Goal: Task Accomplishment & Management: Manage account settings

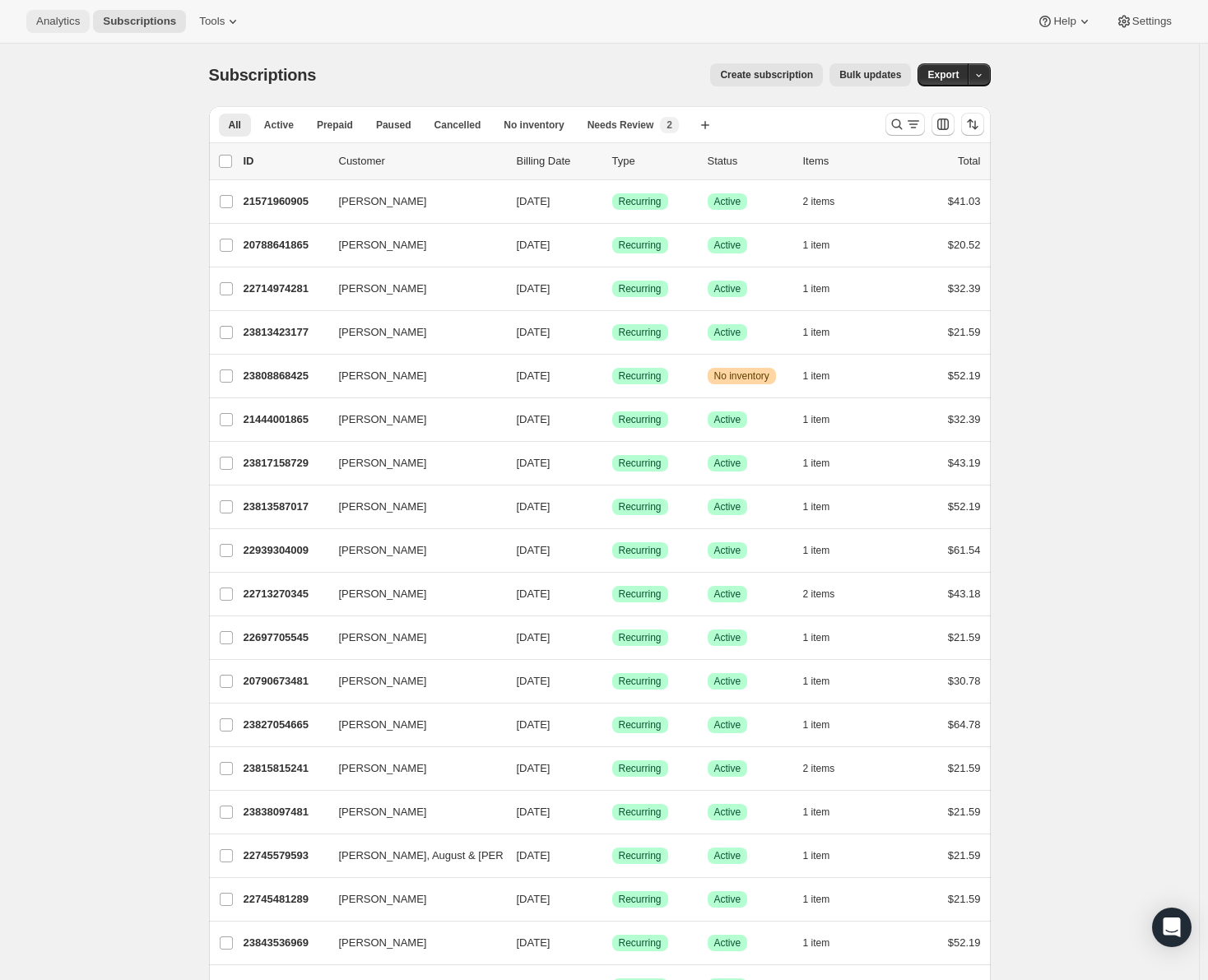
click at [79, 27] on span "Analytics" at bounding box center [58, 21] width 44 height 13
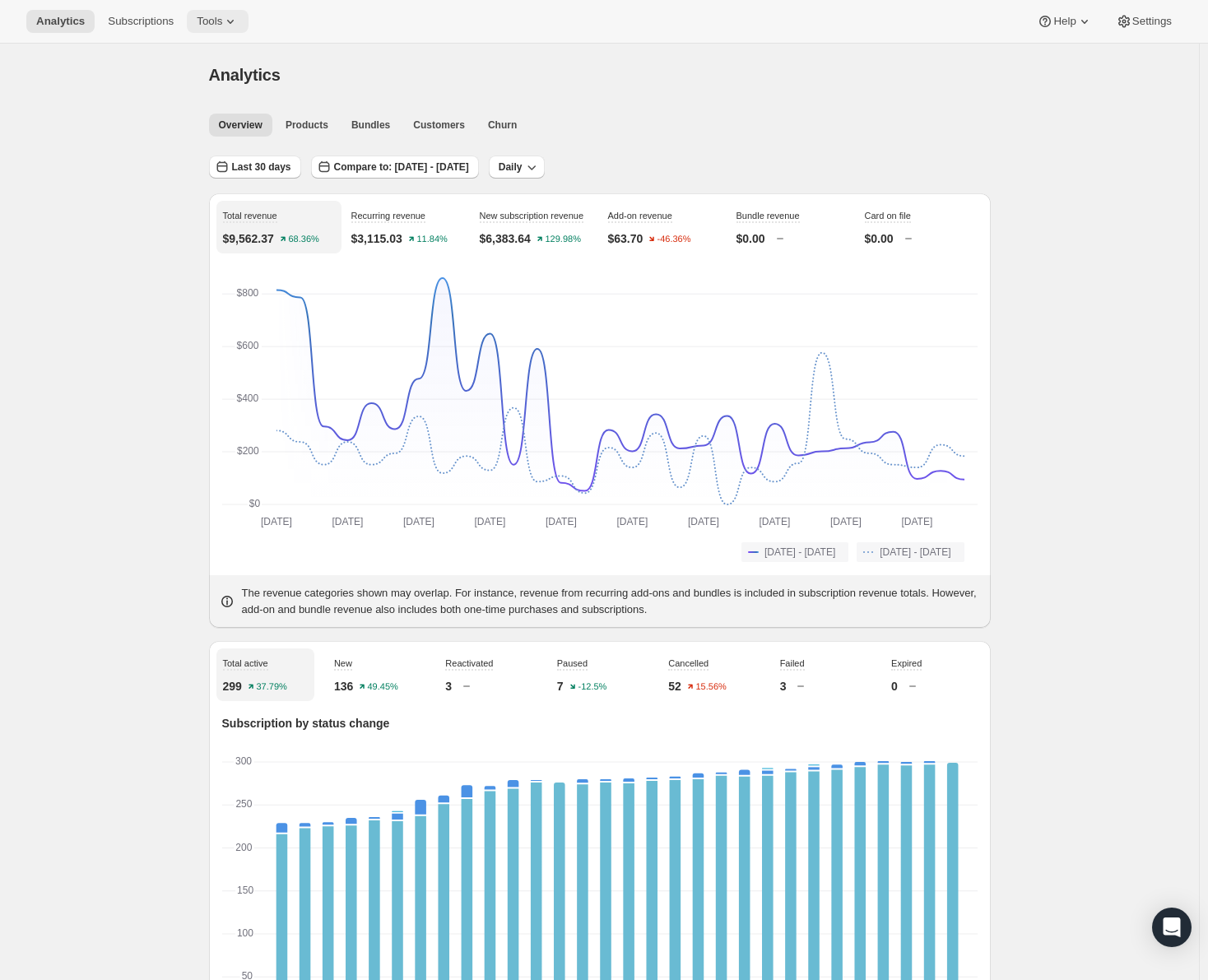
click at [203, 18] on span "Tools" at bounding box center [210, 21] width 26 height 13
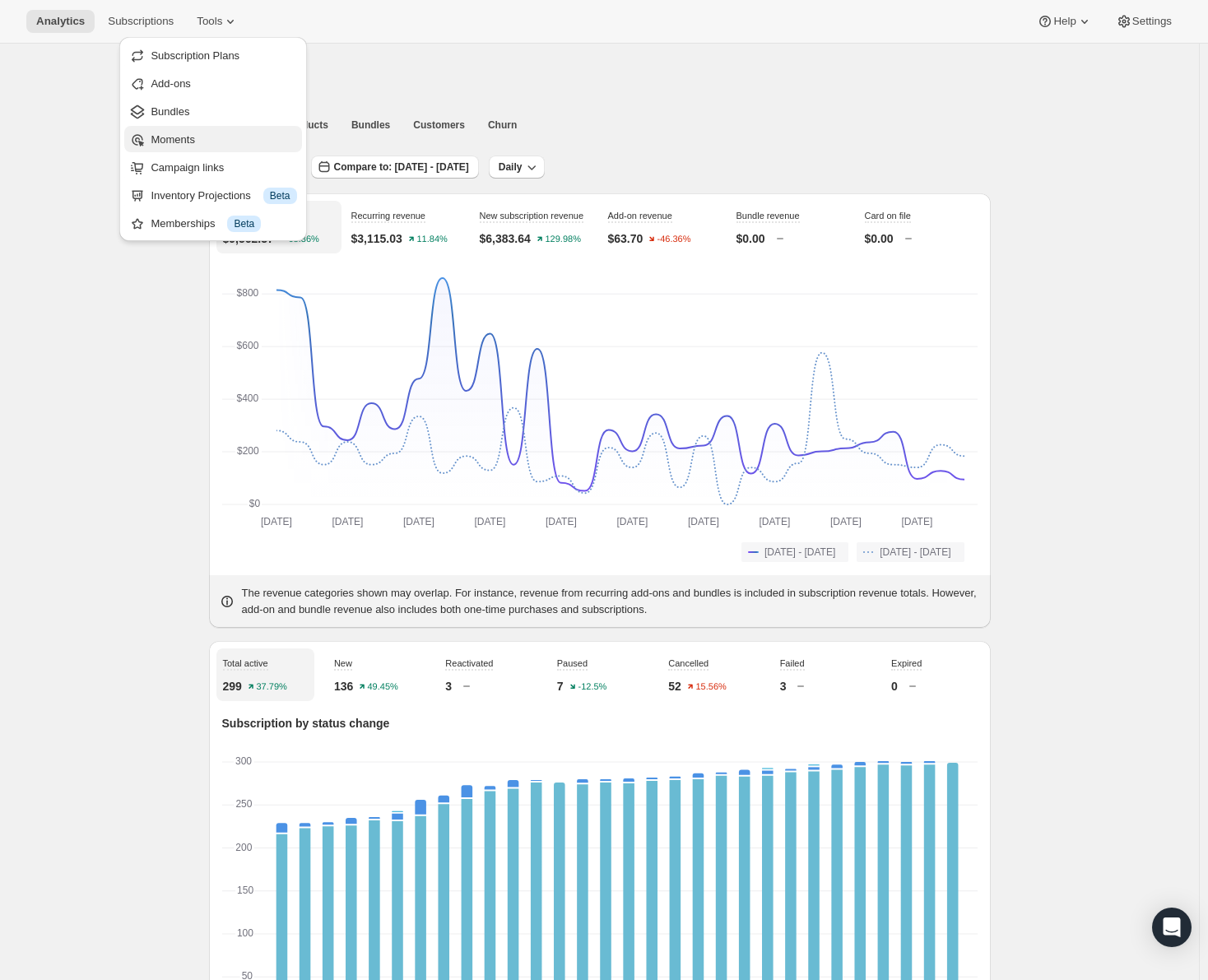
click at [181, 134] on span "Moments" at bounding box center [172, 140] width 44 height 12
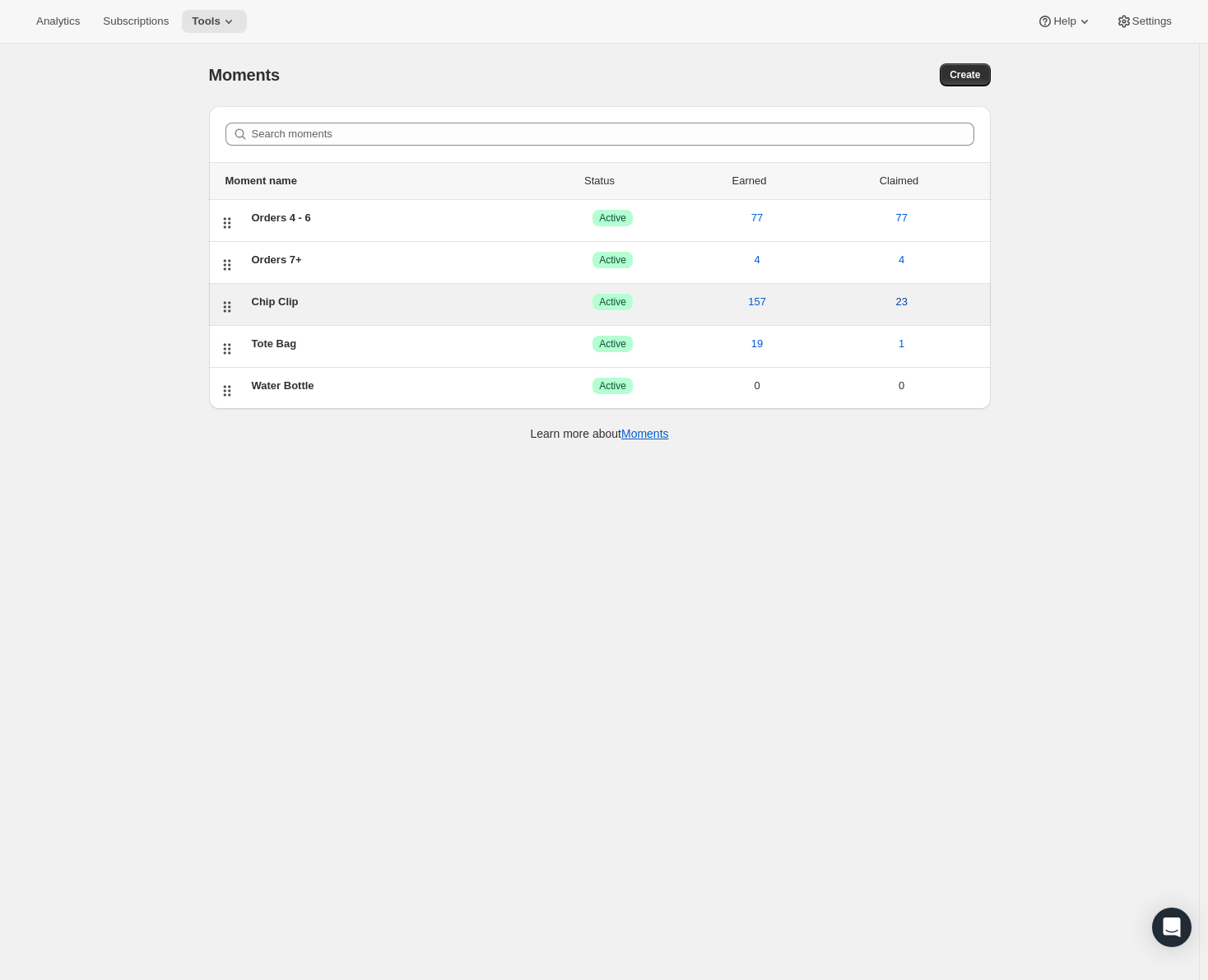
click at [906, 305] on span "23" at bounding box center [901, 302] width 12 height 17
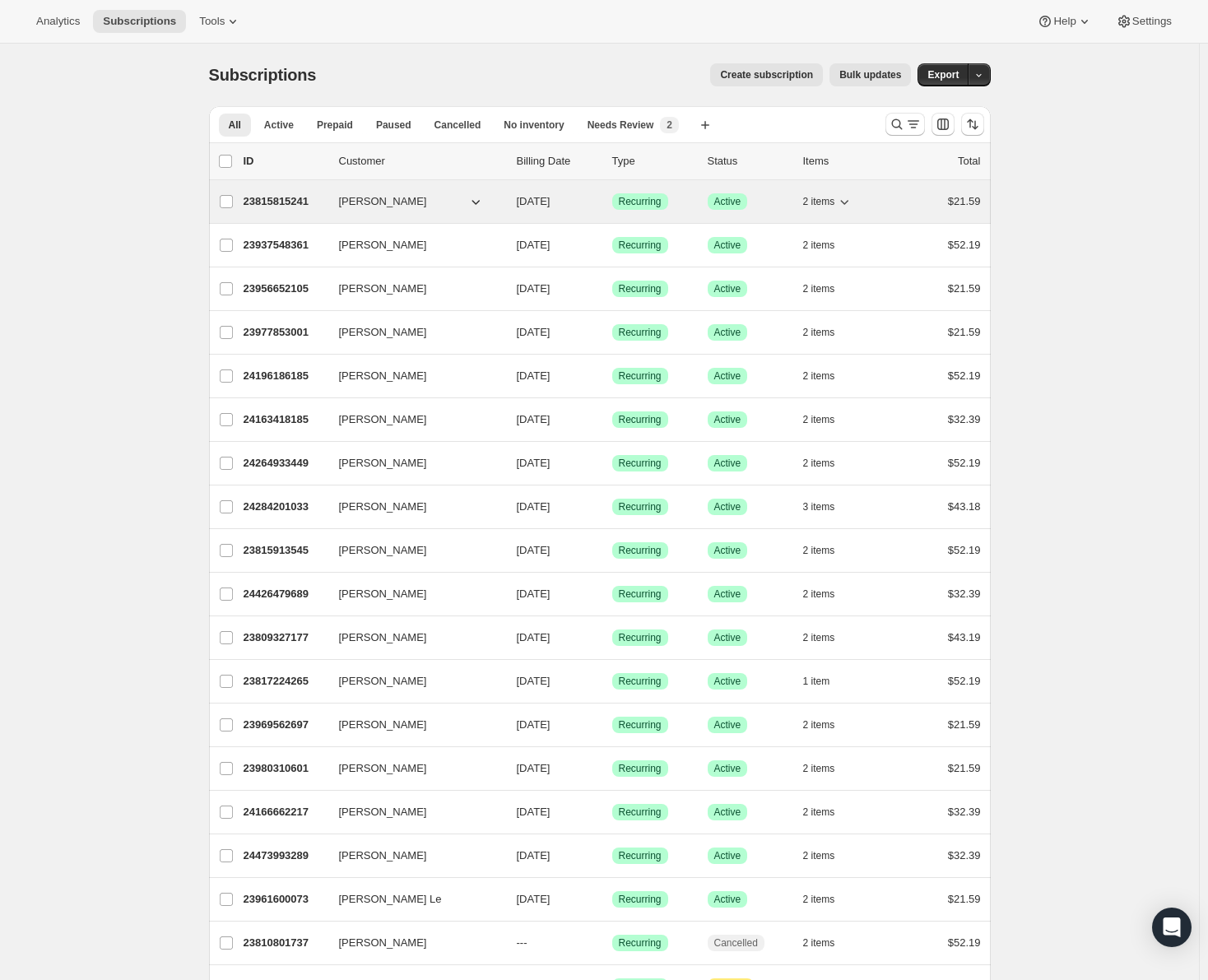
click at [272, 207] on p "23815815241" at bounding box center [284, 201] width 82 height 17
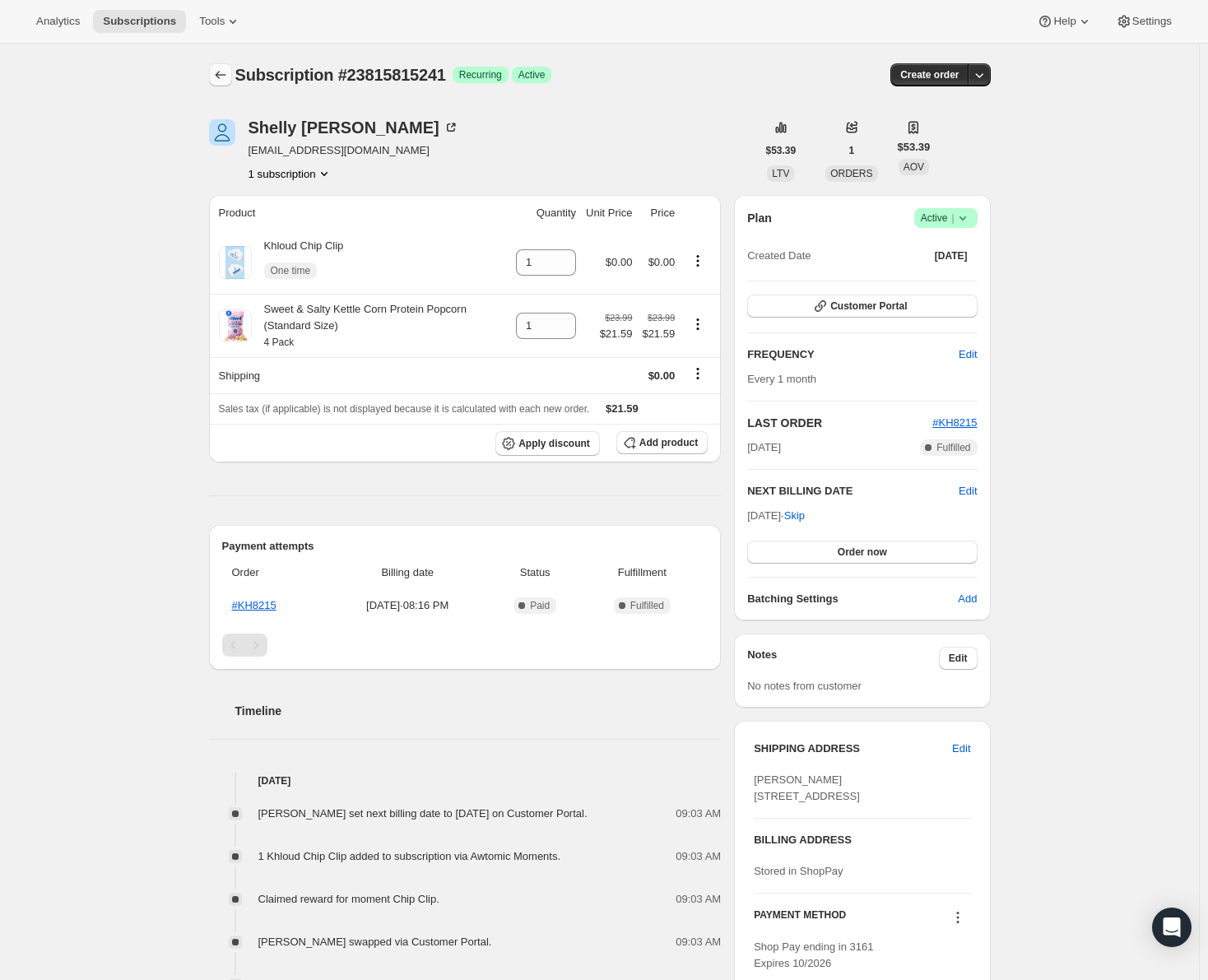
click at [226, 72] on icon "Subscriptions" at bounding box center [220, 74] width 17 height 17
